Goal: Navigation & Orientation: Find specific page/section

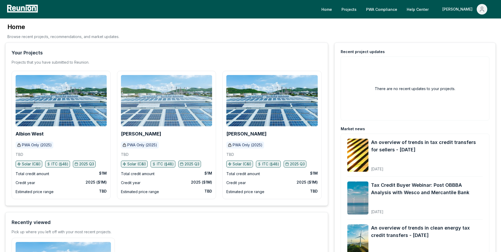
click at [183, 107] on img at bounding box center [166, 100] width 91 height 51
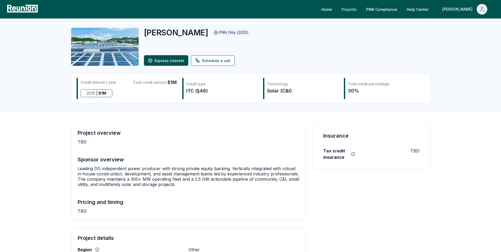
click at [360, 9] on link "Projects" at bounding box center [348, 9] width 23 height 11
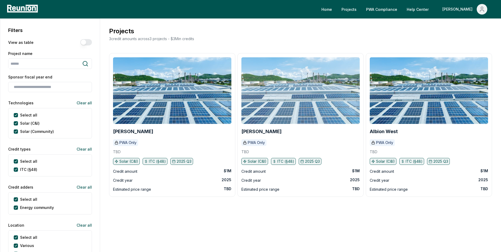
click at [271, 84] on img at bounding box center [300, 90] width 118 height 67
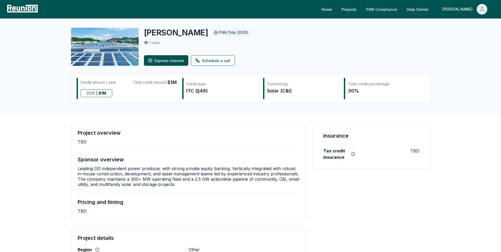
click at [401, 11] on link "PWA Compliance" at bounding box center [382, 9] width 40 height 11
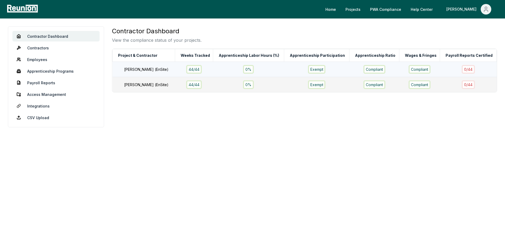
click at [148, 70] on div "[PERSON_NAME] (EnSite)" at bounding box center [152, 70] width 56 height 6
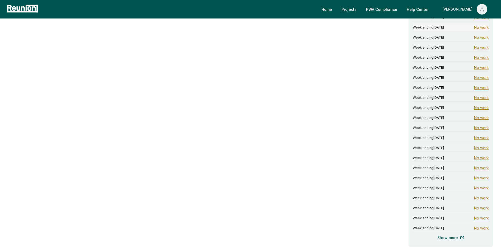
scroll to position [338, 0]
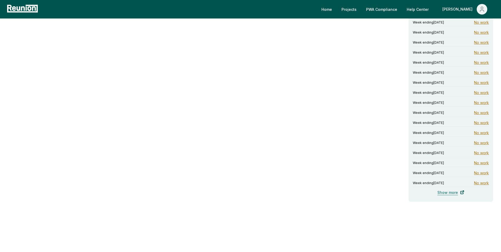
click at [446, 191] on link "Show more" at bounding box center [450, 192] width 35 height 11
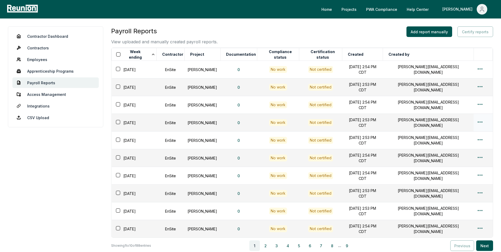
scroll to position [50, 0]
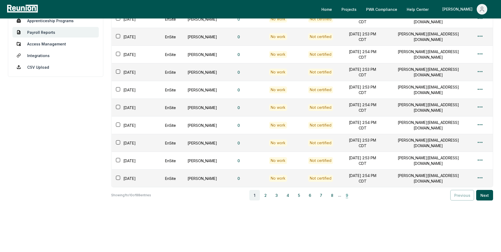
click at [347, 195] on button "9" at bounding box center [346, 195] width 11 height 11
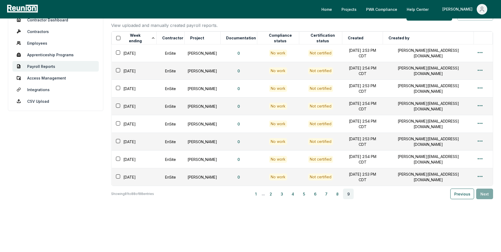
scroll to position [16, 0]
click at [341, 195] on button "8" at bounding box center [337, 194] width 11 height 11
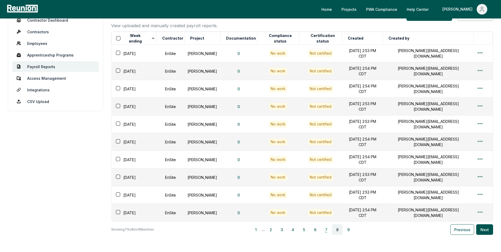
click at [326, 231] on button "7" at bounding box center [326, 229] width 11 height 11
click at [316, 228] on button "6" at bounding box center [315, 229] width 11 height 11
click at [303, 229] on button "5" at bounding box center [303, 229] width 11 height 11
click at [287, 229] on button "4" at bounding box center [289, 229] width 11 height 11
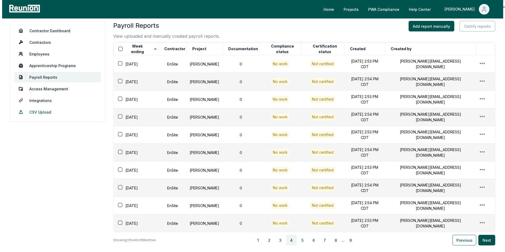
scroll to position [0, 0]
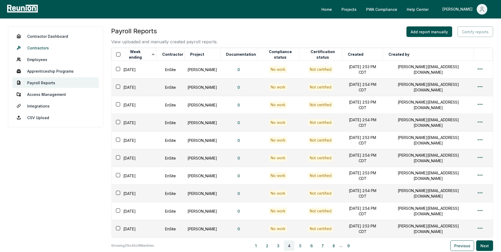
click at [40, 45] on link "Contractors" at bounding box center [55, 47] width 86 height 11
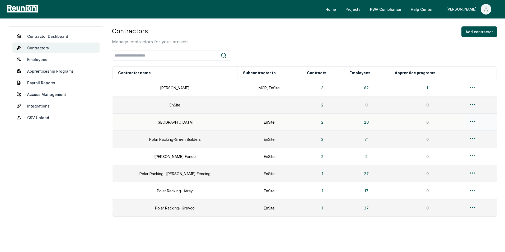
click at [466, 121] on html "Please visit us on your desktop We're working on making our marketplace mobile-…" at bounding box center [252, 133] width 505 height 267
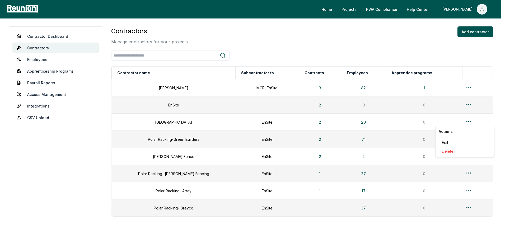
click at [466, 121] on html "Please visit us on your desktop We're working on making our marketplace mobile-…" at bounding box center [252, 133] width 505 height 267
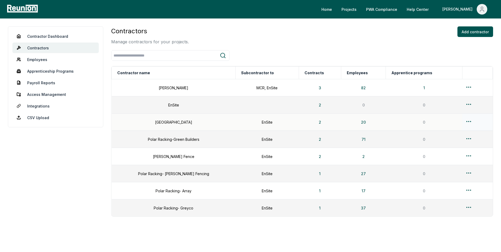
click at [165, 124] on td "City Hill" at bounding box center [174, 121] width 124 height 17
click at [254, 121] on div "EnSite" at bounding box center [266, 122] width 57 height 6
click at [314, 119] on button "2" at bounding box center [319, 122] width 11 height 11
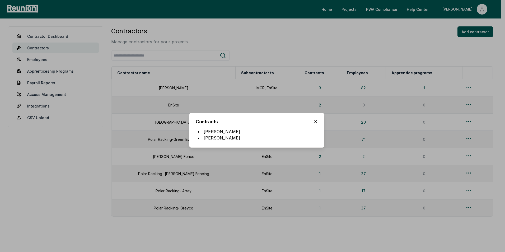
click at [315, 120] on icon "button" at bounding box center [315, 121] width 2 height 2
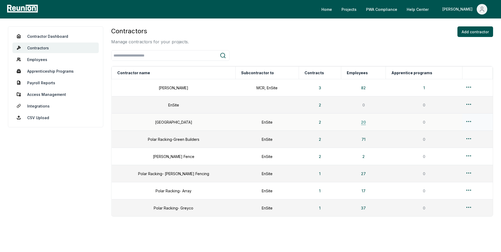
click at [357, 122] on button "20" at bounding box center [363, 122] width 13 height 11
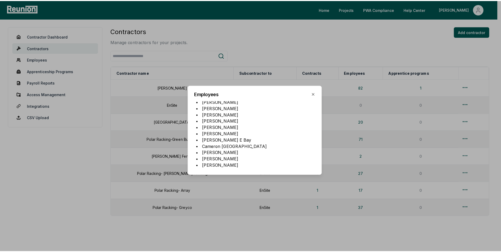
scroll to position [63, 0]
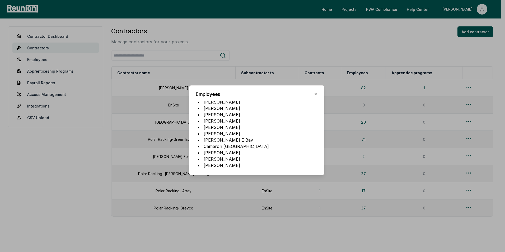
click at [315, 95] on icon "button" at bounding box center [315, 94] width 4 height 4
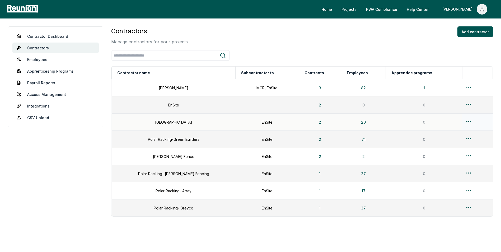
click at [418, 123] on td "0" at bounding box center [424, 121] width 76 height 17
click at [162, 121] on td "City Hill" at bounding box center [174, 121] width 124 height 17
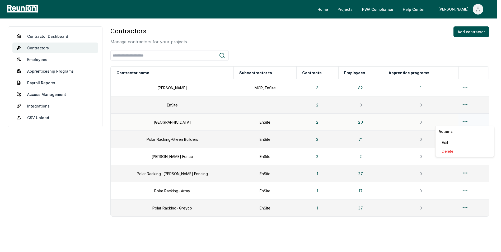
click at [466, 121] on html "Please visit us on your desktop We're working on making our marketplace mobile-…" at bounding box center [250, 133] width 501 height 267
click at [467, 120] on html "Please visit us on your desktop We're working on making our marketplace mobile-…" at bounding box center [252, 133] width 505 height 267
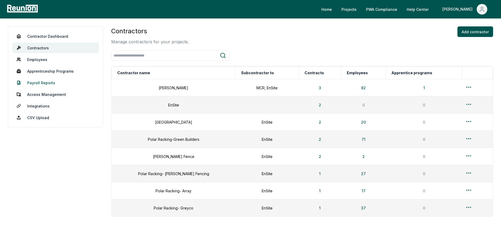
click at [45, 80] on link "Payroll Reports" at bounding box center [55, 82] width 86 height 11
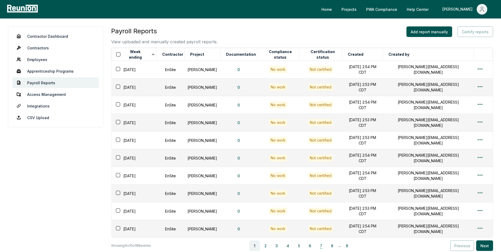
click at [324, 244] on button "7" at bounding box center [321, 245] width 11 height 11
click at [316, 246] on button "6" at bounding box center [315, 245] width 11 height 11
click at [303, 244] on button "5" at bounding box center [303, 245] width 11 height 11
click at [246, 190] on td "0" at bounding box center [238, 193] width 37 height 18
click at [288, 187] on td "No work" at bounding box center [278, 193] width 42 height 18
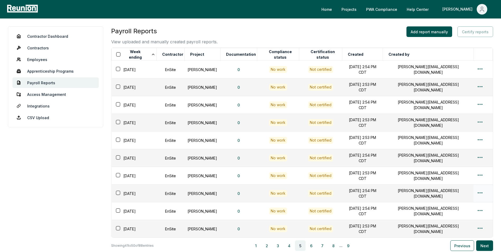
click at [317, 190] on div "Not certified" at bounding box center [320, 193] width 25 height 7
click at [319, 190] on div "Not certified" at bounding box center [320, 193] width 25 height 7
click at [320, 190] on div "Not certified" at bounding box center [320, 193] width 25 height 7
drag, startPoint x: 194, startPoint y: 188, endPoint x: 191, endPoint y: 188, distance: 3.4
click at [194, 188] on td "[PERSON_NAME]" at bounding box center [202, 193] width 36 height 18
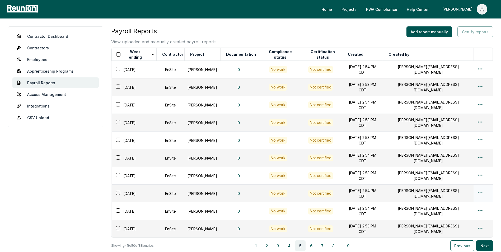
click at [145, 189] on div "February 04, 2025" at bounding box center [136, 193] width 42 height 8
click at [123, 189] on div "February 04, 2025" at bounding box center [136, 193] width 42 height 8
drag, startPoint x: 110, startPoint y: 188, endPoint x: 118, endPoint y: 185, distance: 8.4
click at [110, 188] on div "Contractor Dashboard Contractors Employees Apprenticeship Programs Payroll Repo…" at bounding box center [250, 160] width 485 height 269
click at [126, 173] on div "February 04, 2025" at bounding box center [136, 176] width 42 height 8
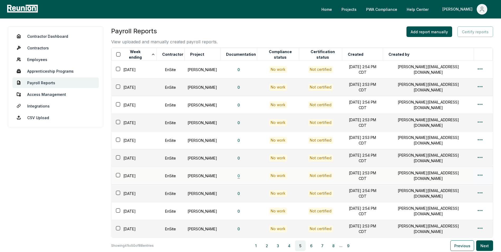
drag, startPoint x: 230, startPoint y: 167, endPoint x: 235, endPoint y: 167, distance: 5.0
click at [230, 167] on td "0" at bounding box center [238, 176] width 37 height 18
click at [383, 159] on td "August 28, 2025 at 2:54 PM CDT" at bounding box center [362, 158] width 41 height 18
click at [383, 154] on td "August 28, 2025 at 2:54 PM CDT" at bounding box center [362, 158] width 41 height 18
click at [383, 131] on td "August 28, 2025 at 2:53 PM CDT" at bounding box center [362, 140] width 41 height 18
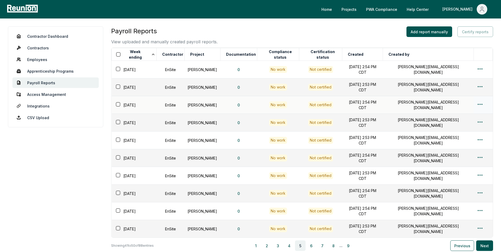
click at [239, 99] on td "0" at bounding box center [238, 105] width 37 height 18
click at [239, 105] on td "0" at bounding box center [238, 105] width 37 height 18
click at [220, 104] on td "0" at bounding box center [238, 105] width 37 height 18
click at [299, 101] on td "Not certified" at bounding box center [320, 105] width 43 height 18
click at [299, 103] on td "Not certified" at bounding box center [320, 105] width 43 height 18
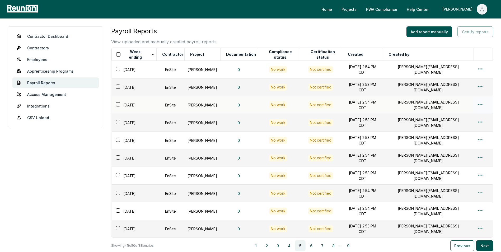
click at [343, 105] on td "August 28, 2025 at 2:54 PM CDT" at bounding box center [362, 105] width 41 height 18
drag, startPoint x: 414, startPoint y: 101, endPoint x: 375, endPoint y: 102, distance: 39.1
click at [414, 101] on td "vanessa@reunioninfra.com" at bounding box center [428, 105] width 91 height 18
click at [371, 102] on td "August 28, 2025 at 2:54 PM CDT" at bounding box center [362, 105] width 41 height 18
click at [265, 107] on td "No work" at bounding box center [278, 105] width 42 height 18
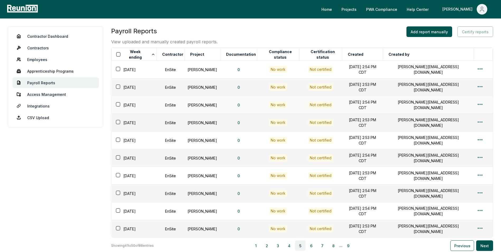
drag, startPoint x: 275, startPoint y: 104, endPoint x: 316, endPoint y: 101, distance: 40.7
click at [275, 104] on div "No work" at bounding box center [278, 104] width 18 height 7
click at [317, 103] on div "Not certified" at bounding box center [320, 104] width 25 height 7
click at [313, 119] on div "Not certified" at bounding box center [320, 122] width 25 height 7
click at [317, 122] on div "Not certified" at bounding box center [320, 122] width 25 height 7
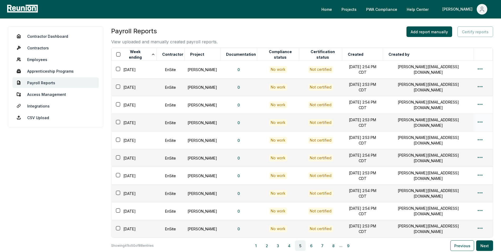
click at [327, 119] on div "Not certified" at bounding box center [320, 122] width 25 height 7
click at [137, 122] on div "February 18, 2025" at bounding box center [136, 123] width 42 height 8
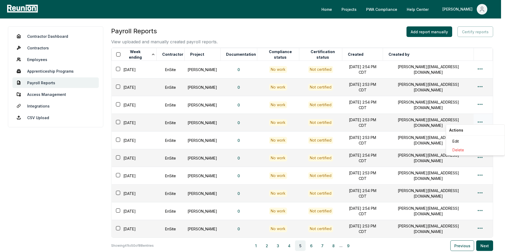
click at [476, 120] on html "Please visit us on your desktop We're working on making our marketplace mobile-…" at bounding box center [252, 151] width 505 height 303
click at [457, 141] on div "Edit" at bounding box center [475, 141] width 50 height 9
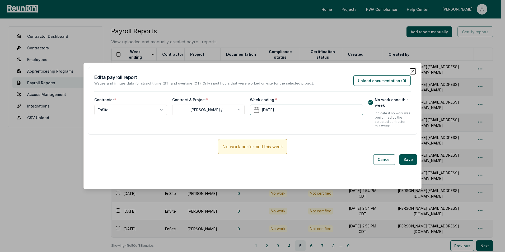
click at [410, 72] on icon "button" at bounding box center [412, 71] width 4 height 4
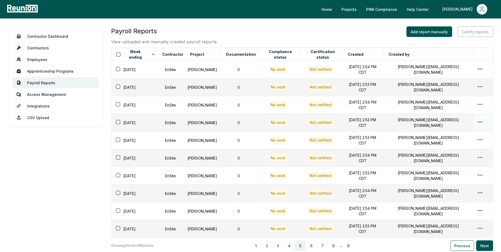
click at [118, 120] on button "button" at bounding box center [118, 122] width 4 height 4
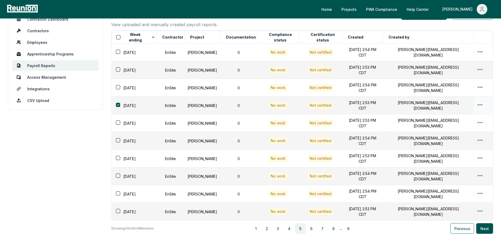
scroll to position [26, 0]
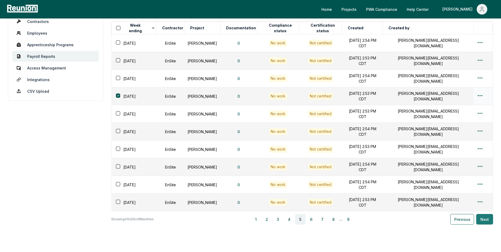
click at [485, 218] on button "Next" at bounding box center [484, 219] width 17 height 11
click at [488, 220] on button "Next" at bounding box center [484, 219] width 17 height 11
click at [142, 158] on td "November 26, 2024" at bounding box center [134, 167] width 45 height 18
click at [156, 165] on div "November 26, 2024" at bounding box center [136, 167] width 42 height 8
click at [234, 163] on button "0" at bounding box center [238, 167] width 11 height 11
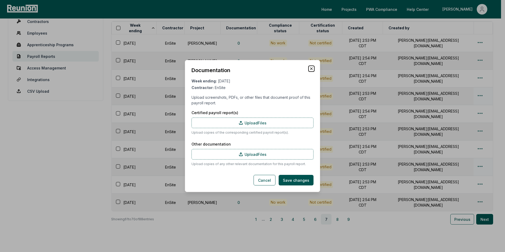
click at [311, 69] on icon "button" at bounding box center [311, 69] width 4 height 4
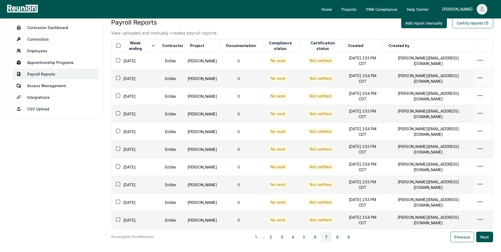
scroll to position [0, 0]
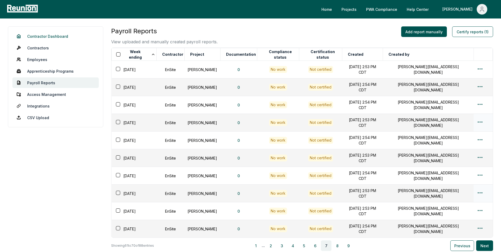
click at [42, 34] on link "Contractor Dashboard" at bounding box center [55, 36] width 86 height 11
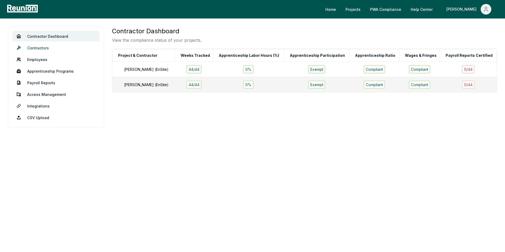
click at [36, 49] on link "Contractors" at bounding box center [55, 47] width 87 height 11
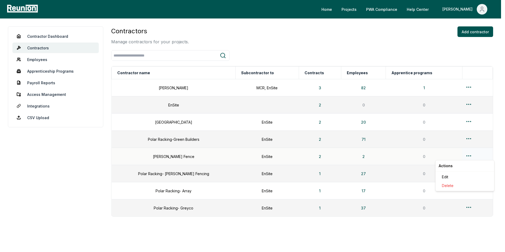
click at [468, 156] on html "Please visit us on your desktop We're working on making our marketplace mobile-…" at bounding box center [252, 133] width 505 height 267
click at [467, 155] on html "Please visit us on your desktop We're working on making our marketplace mobile-…" at bounding box center [252, 133] width 505 height 267
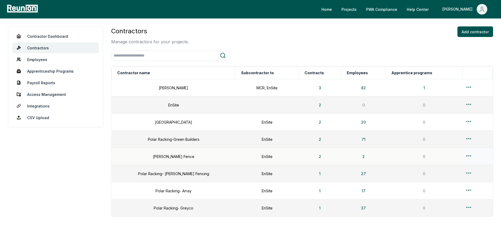
click at [169, 156] on td "Whitmore Fence" at bounding box center [174, 156] width 124 height 17
click at [174, 139] on td "Polar Racking-Green Builders" at bounding box center [174, 139] width 124 height 17
click at [319, 140] on td "2" at bounding box center [319, 139] width 42 height 17
click at [314, 139] on button "2" at bounding box center [319, 139] width 11 height 11
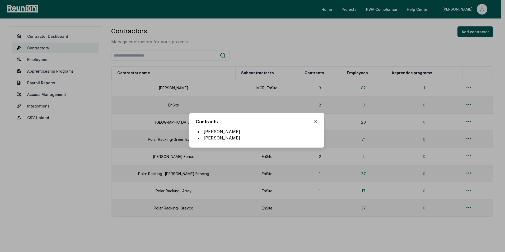
click at [356, 140] on div at bounding box center [252, 126] width 505 height 252
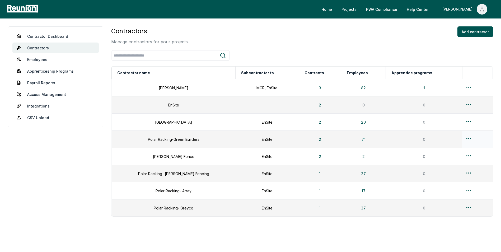
click at [357, 138] on button "71" at bounding box center [363, 139] width 12 height 11
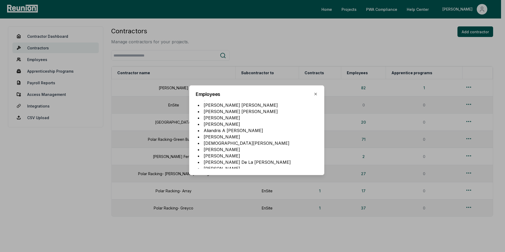
scroll to position [158, 0]
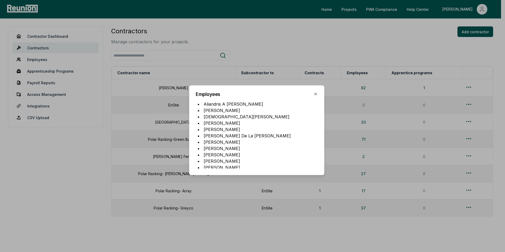
click at [384, 148] on div at bounding box center [252, 126] width 505 height 252
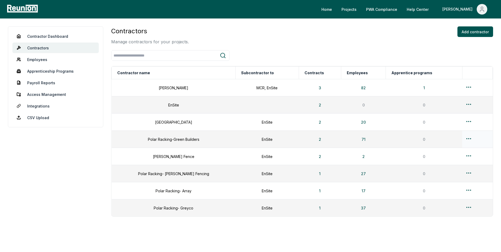
click at [159, 138] on td "Polar Racking-Green Builders" at bounding box center [174, 139] width 124 height 17
copy td "Racking"
click at [148, 122] on td "City Hill" at bounding box center [174, 121] width 124 height 17
click at [162, 120] on td "City Hill" at bounding box center [174, 121] width 124 height 17
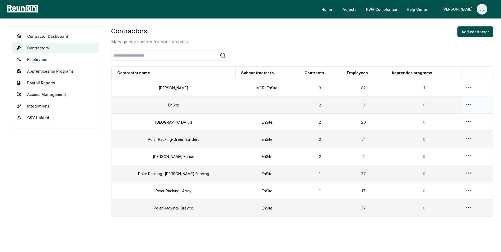
click at [165, 103] on td "EnSite" at bounding box center [174, 104] width 124 height 17
click at [166, 87] on td "Schuler-Haas" at bounding box center [174, 87] width 124 height 17
drag, startPoint x: 258, startPoint y: 84, endPoint x: 263, endPoint y: 86, distance: 5.5
click at [258, 84] on td "MCR, EnSite" at bounding box center [266, 87] width 63 height 17
click at [327, 86] on td "3" at bounding box center [319, 87] width 42 height 17
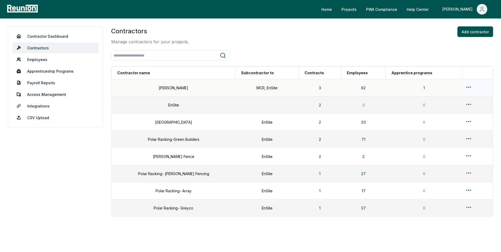
click at [392, 86] on td "1" at bounding box center [424, 87] width 76 height 17
click at [41, 60] on link "Employees" at bounding box center [55, 59] width 86 height 11
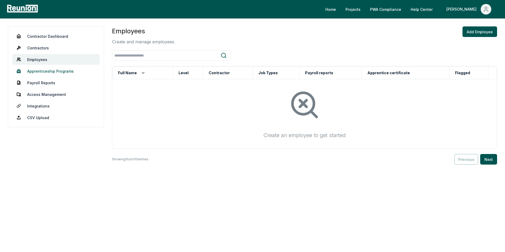
click at [42, 72] on link "Apprenticeship Programs" at bounding box center [55, 71] width 87 height 11
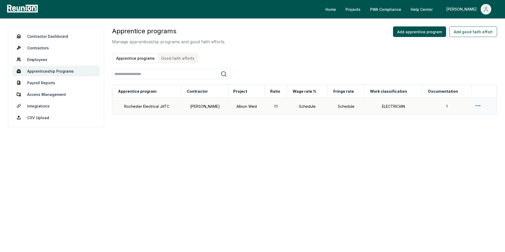
drag, startPoint x: 169, startPoint y: 105, endPoint x: 362, endPoint y: 109, distance: 193.0
click at [354, 110] on td "Schedule" at bounding box center [346, 106] width 36 height 17
click at [478, 105] on html "Please visit us on your desktop We're working on making our marketplace mobile-…" at bounding box center [252, 126] width 505 height 252
click at [378, 148] on html "Please visit us on your desktop We're working on making our marketplace mobile-…" at bounding box center [252, 126] width 505 height 252
drag, startPoint x: 55, startPoint y: 96, endPoint x: 98, endPoint y: 117, distance: 48.3
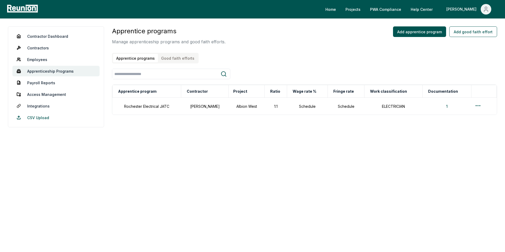
click at [55, 96] on link "Access Management" at bounding box center [55, 94] width 87 height 11
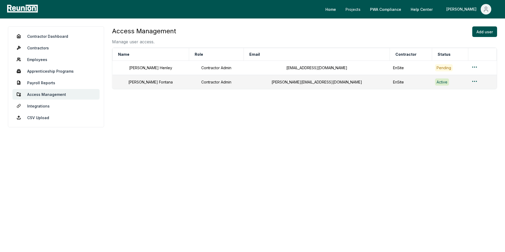
click at [364, 12] on link "Projects" at bounding box center [352, 9] width 23 height 11
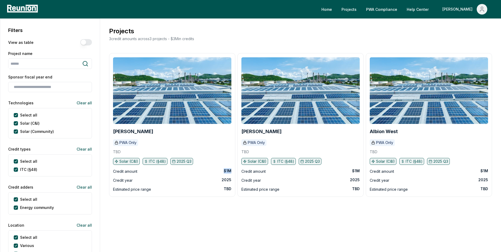
drag, startPoint x: 233, startPoint y: 170, endPoint x: 221, endPoint y: 170, distance: 11.6
click at [221, 170] on div "[PERSON_NAME] PWA Only TBD Solar (C&I) ITC (§48) 2025 Q3 Credit amount $1M Cred…" at bounding box center [172, 125] width 126 height 144
drag, startPoint x: 221, startPoint y: 170, endPoint x: 218, endPoint y: 177, distance: 7.6
click at [222, 177] on div "2025" at bounding box center [226, 179] width 10 height 5
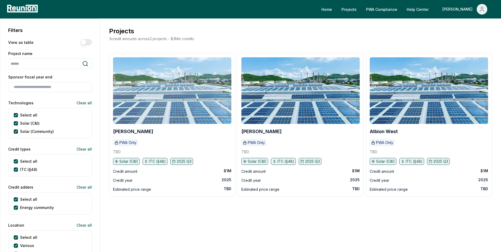
click at [203, 118] on img at bounding box center [172, 90] width 118 height 67
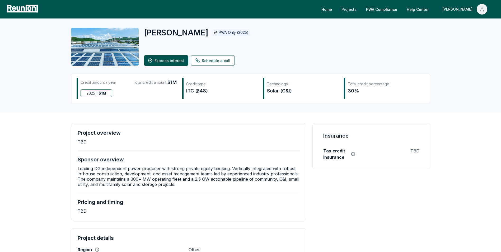
click at [360, 10] on link "Projects" at bounding box center [348, 9] width 23 height 11
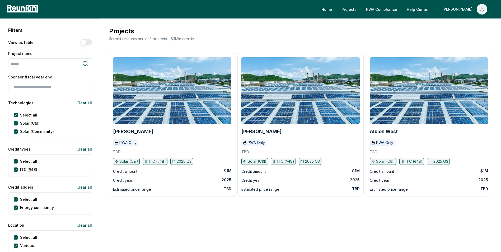
click at [401, 9] on link "PWA Compliance" at bounding box center [382, 9] width 40 height 11
